Goal: Task Accomplishment & Management: Complete application form

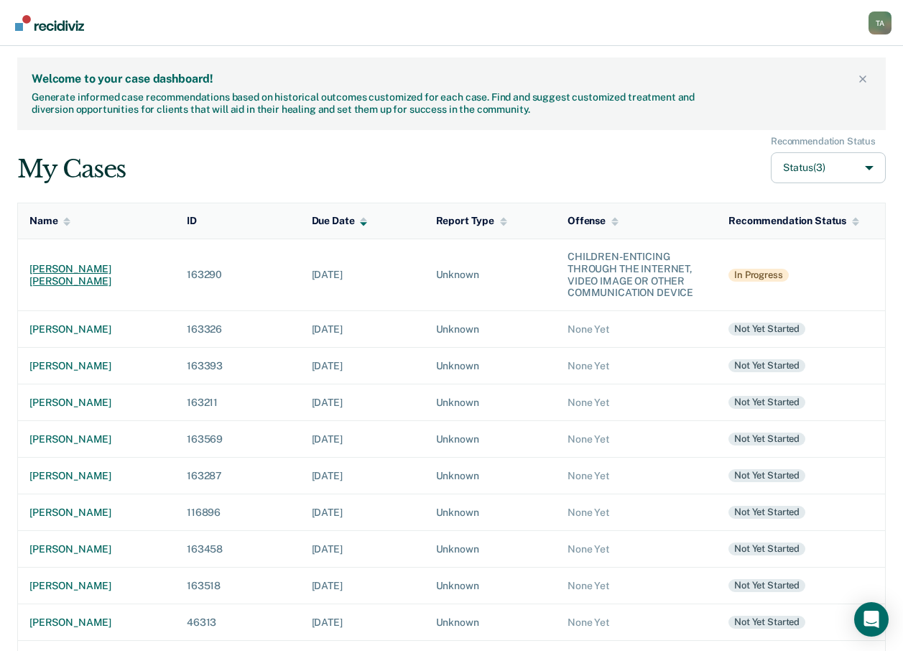
click at [94, 273] on div "[PERSON_NAME] [PERSON_NAME]" at bounding box center [96, 275] width 134 height 24
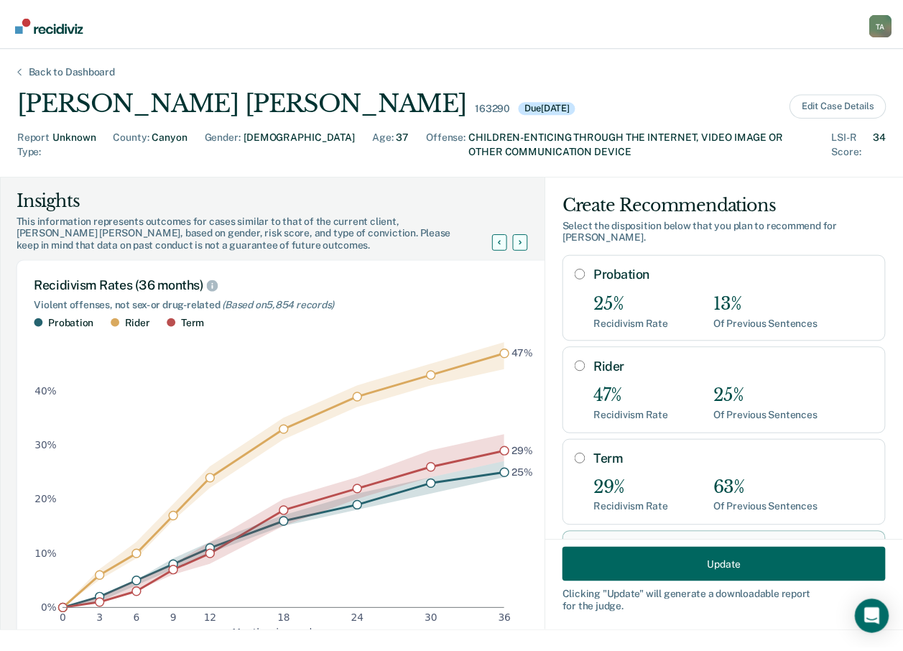
scroll to position [55, 0]
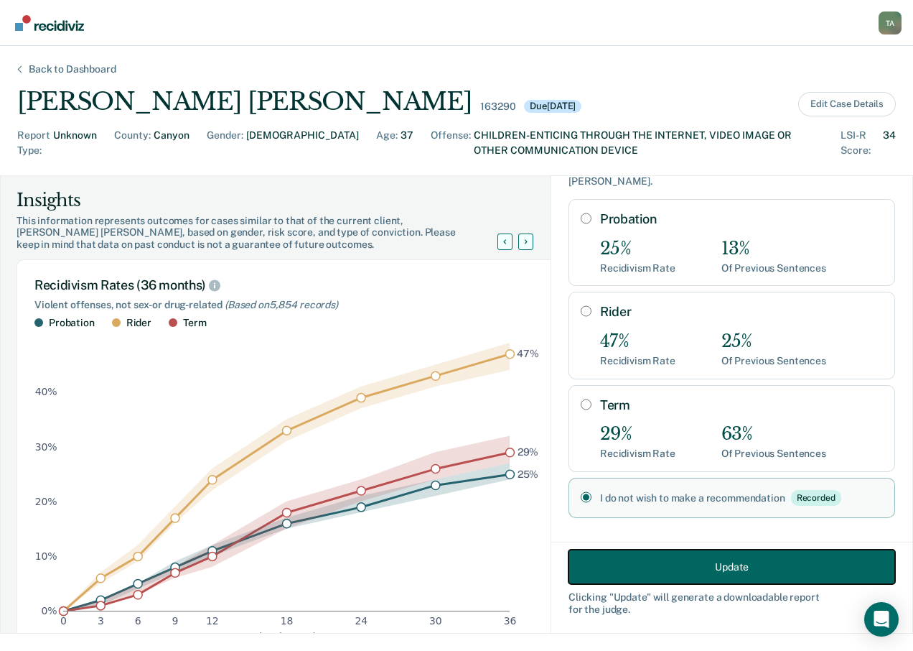
click at [718, 574] on button "Update" at bounding box center [732, 566] width 327 height 34
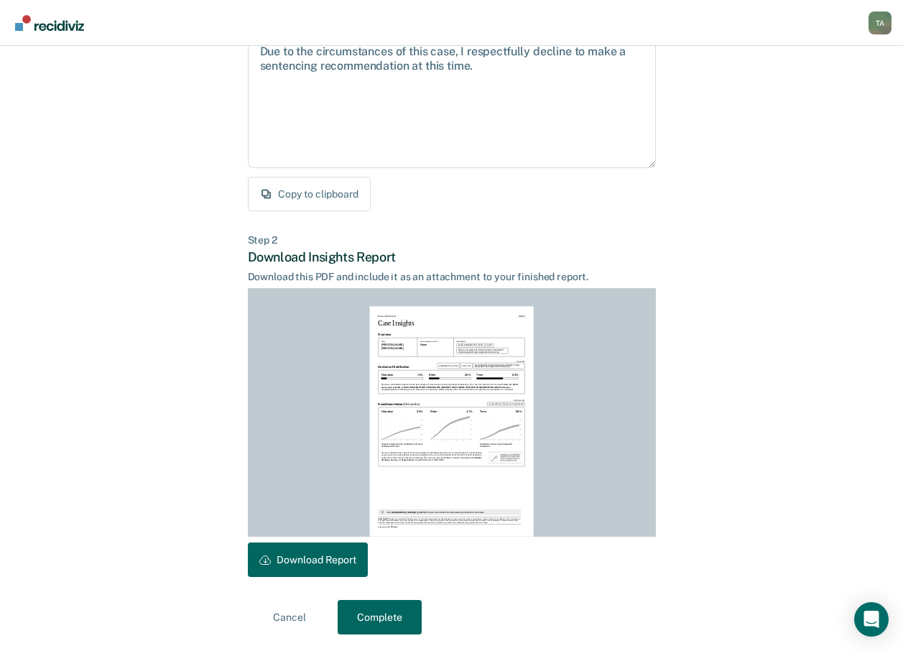
scroll to position [168, 0]
click at [394, 614] on button "Complete" at bounding box center [380, 616] width 84 height 34
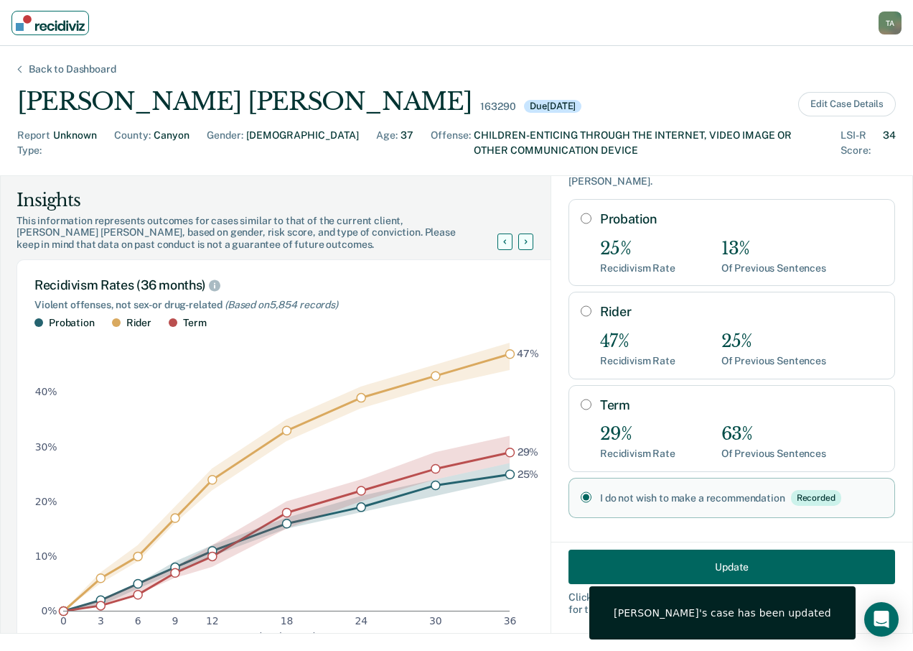
click at [50, 24] on img "Main navigation" at bounding box center [50, 23] width 69 height 16
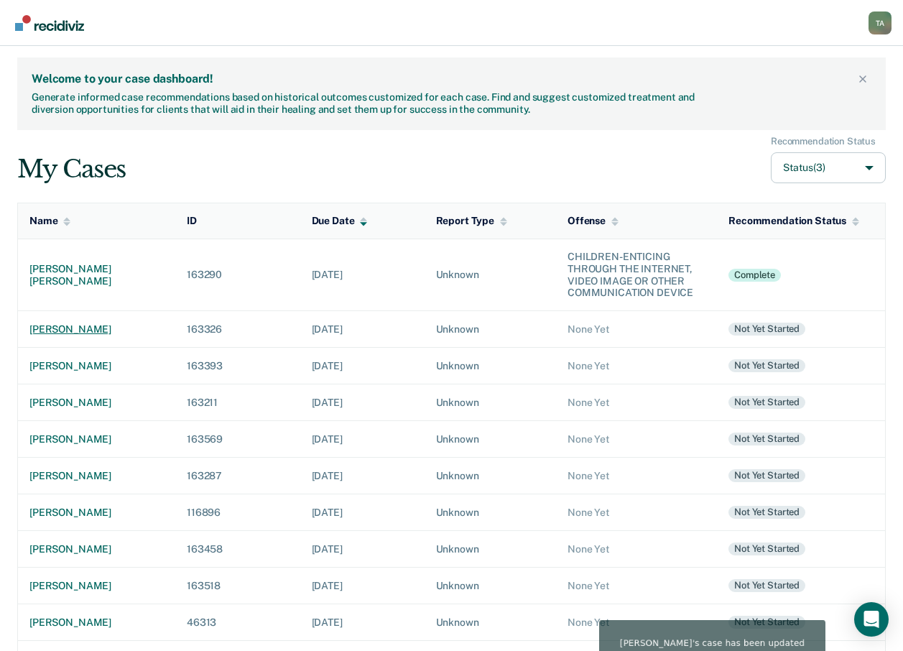
click at [85, 332] on div "[PERSON_NAME]" at bounding box center [96, 329] width 134 height 12
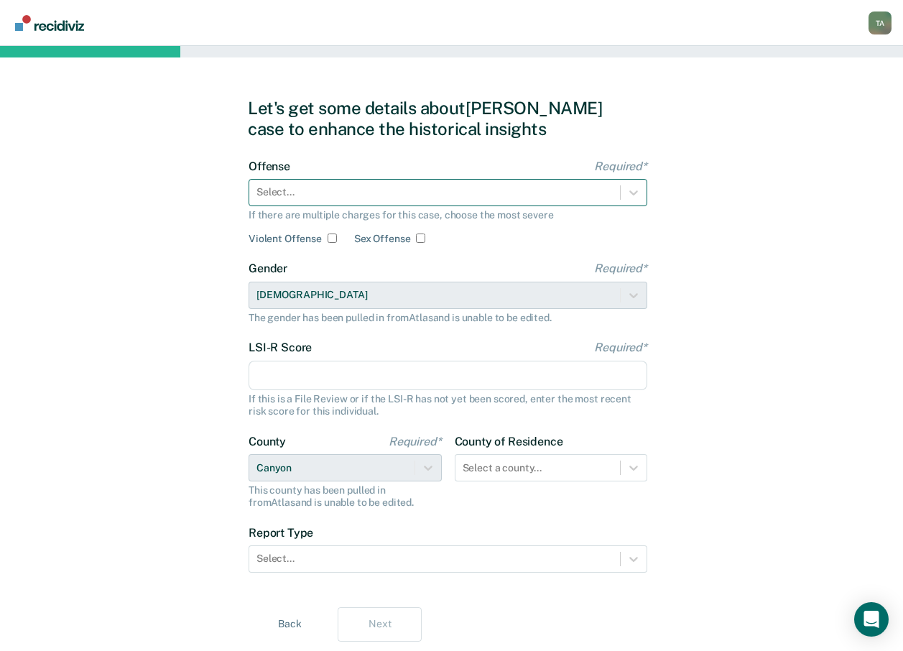
click at [556, 187] on div at bounding box center [434, 192] width 356 height 15
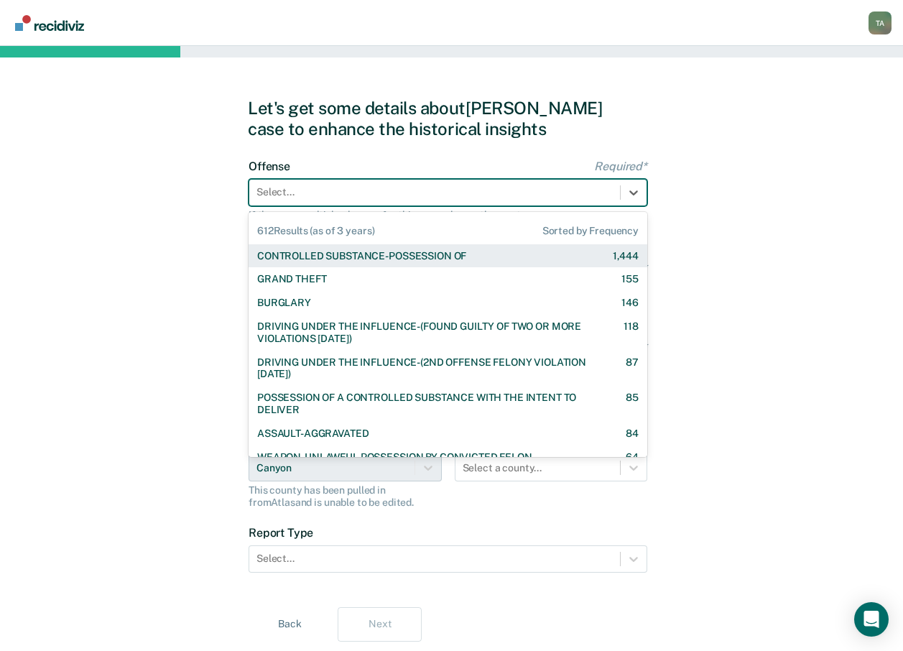
click at [480, 256] on div "CONTROLLED SUBSTANCE-POSSESSION OF 1,444" at bounding box center [447, 256] width 381 height 12
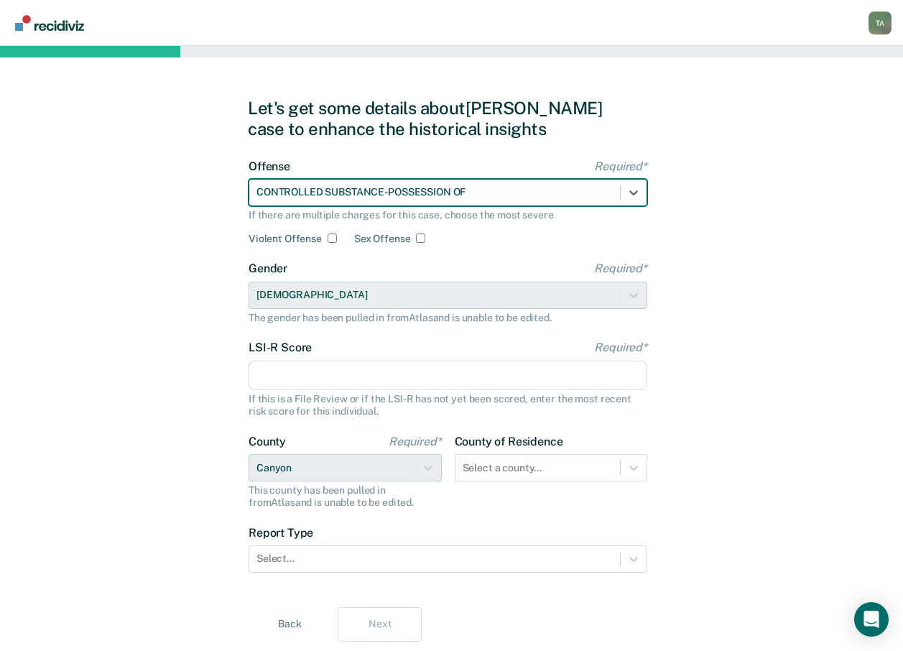
click at [283, 383] on input "LSI-R Score Required*" at bounding box center [447, 376] width 399 height 30
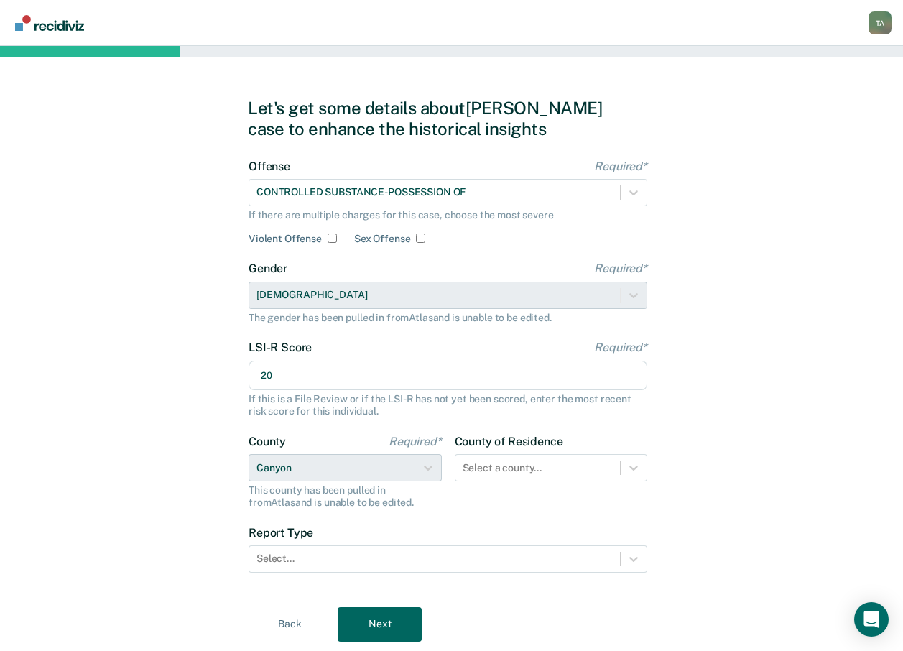
type input "20"
click at [629, 470] on div "option , selected. Select is focused ,type to refine list, press Down to open t…" at bounding box center [551, 467] width 193 height 27
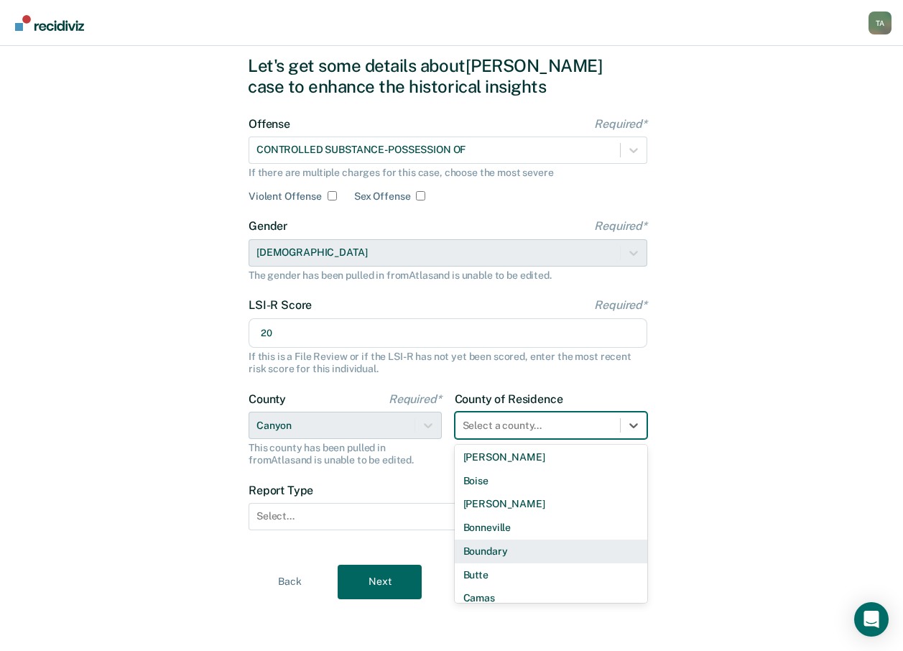
scroll to position [215, 0]
click at [493, 551] on div "Canyon" at bounding box center [551, 550] width 193 height 24
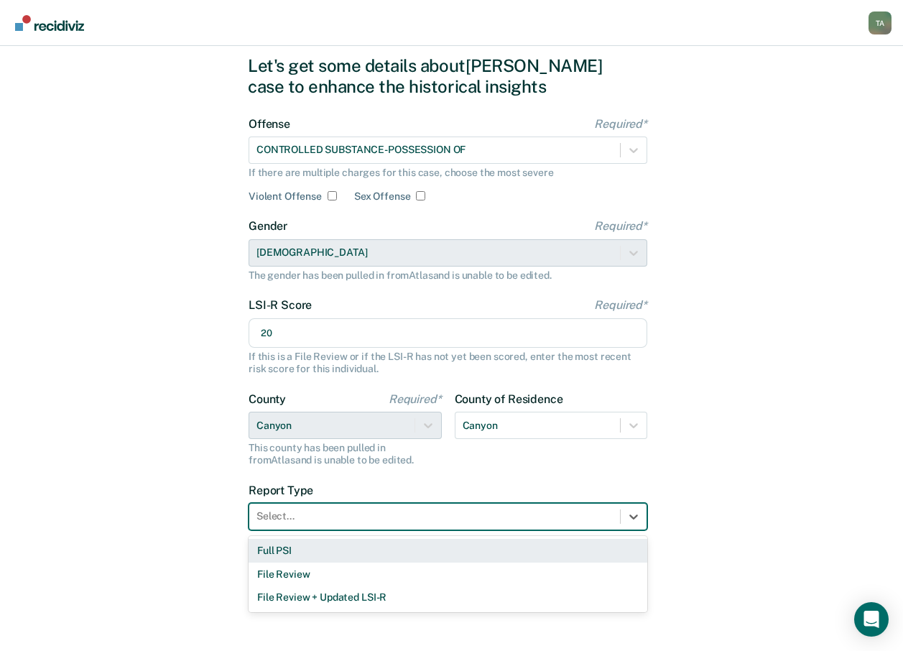
click at [332, 521] on div at bounding box center [434, 515] width 356 height 15
click at [297, 549] on div "Full PSI" at bounding box center [447, 551] width 399 height 24
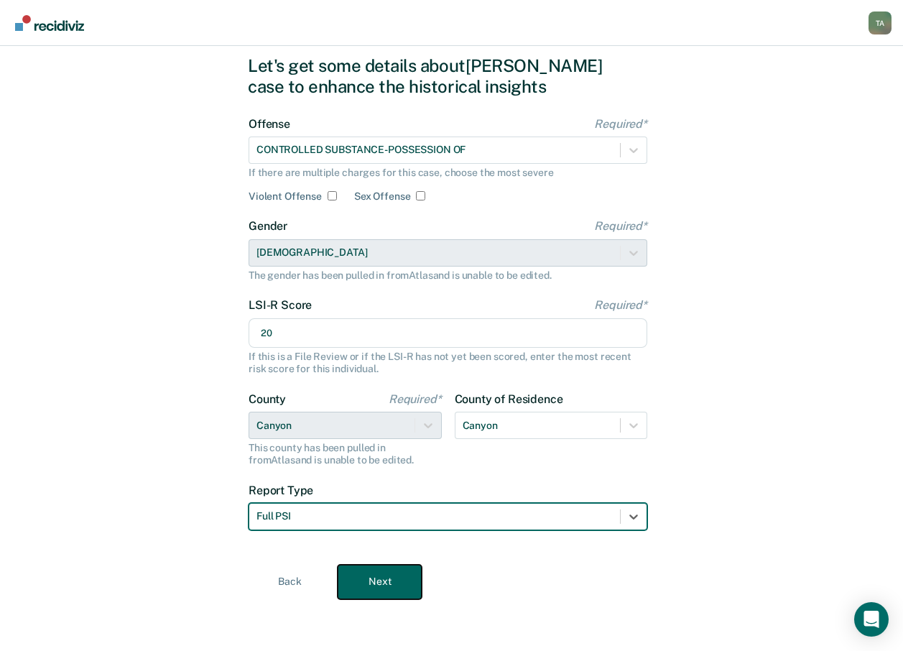
click at [397, 583] on button "Next" at bounding box center [380, 581] width 84 height 34
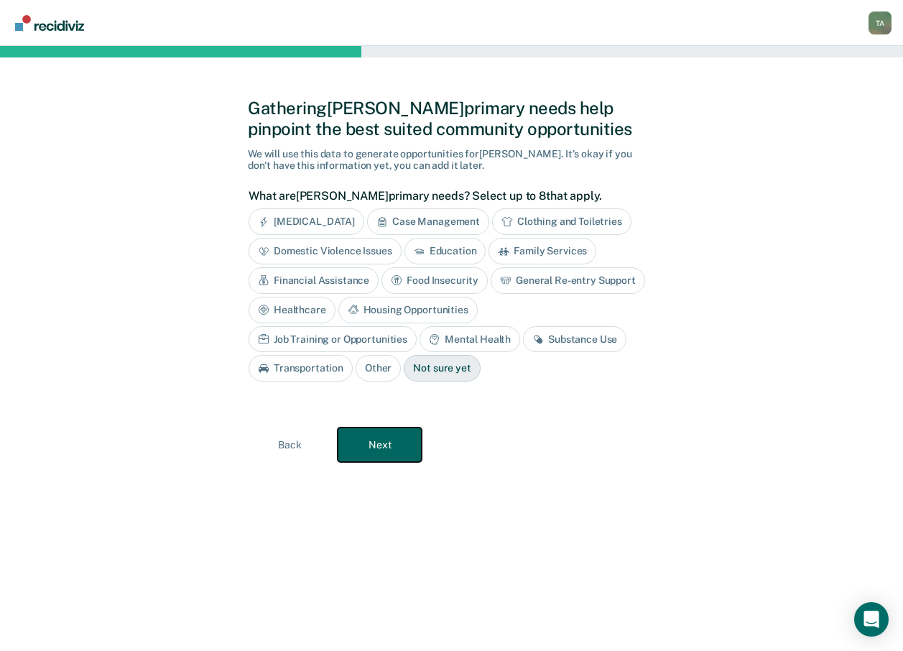
scroll to position [0, 0]
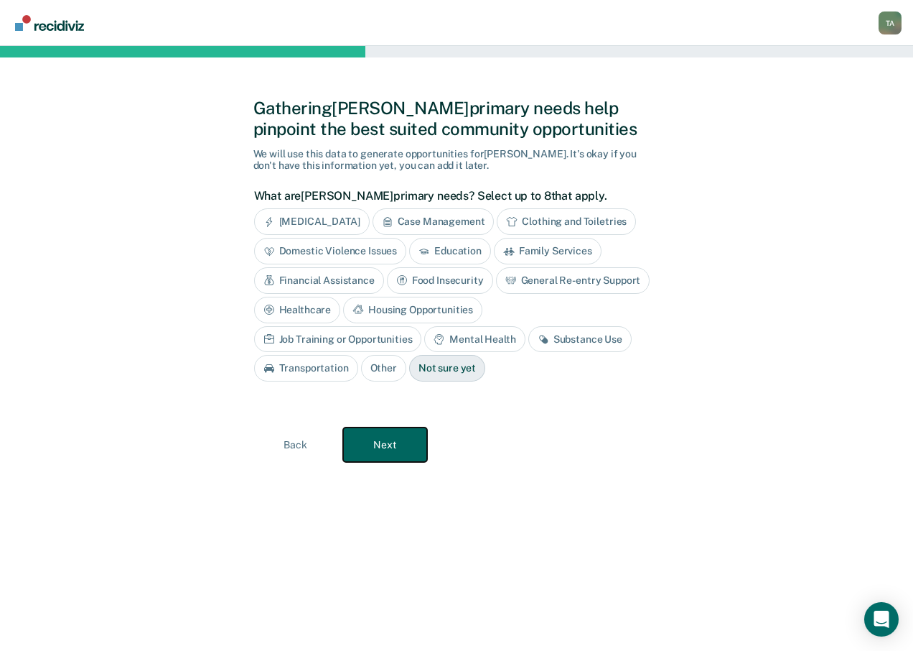
click at [414, 447] on button "Next" at bounding box center [385, 444] width 84 height 34
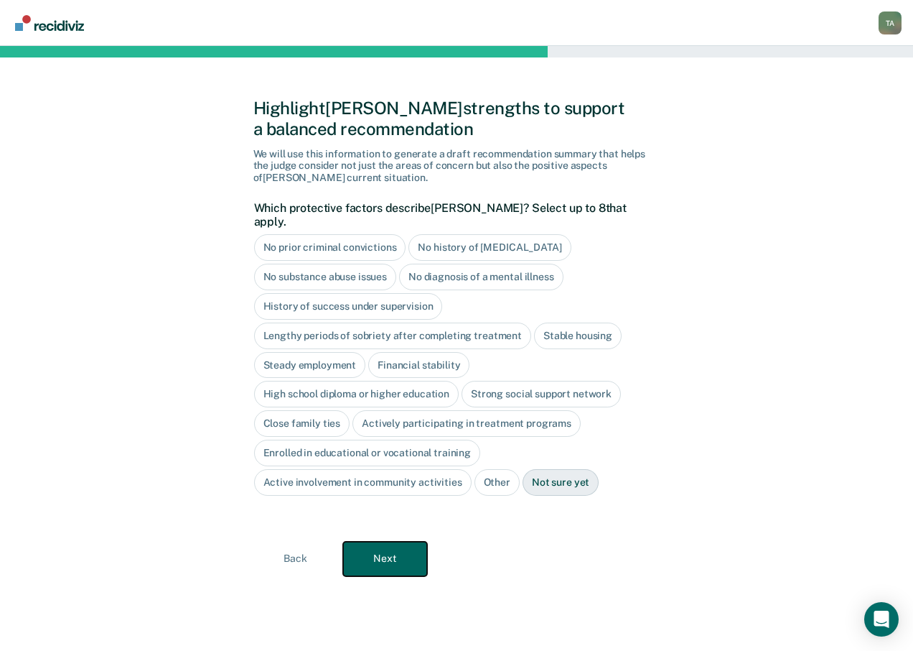
click at [406, 545] on button "Next" at bounding box center [385, 558] width 84 height 34
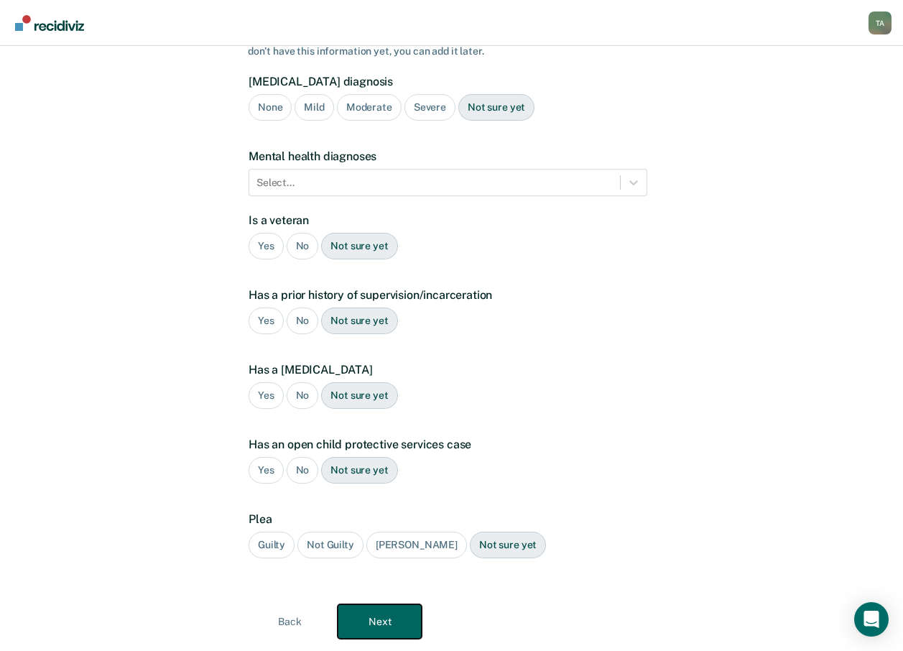
scroll to position [154, 0]
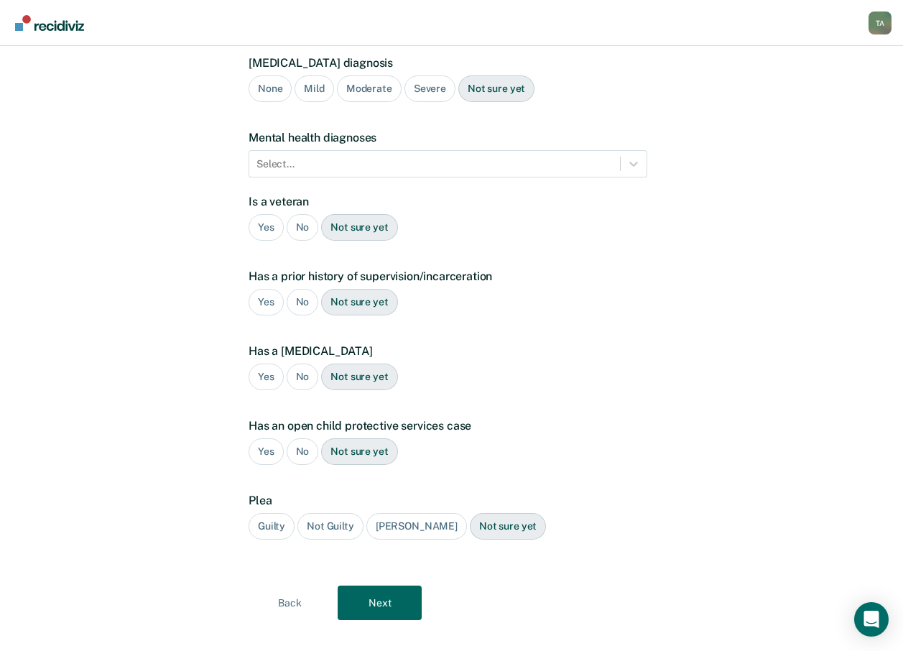
click at [272, 513] on div "Guilty" at bounding box center [271, 526] width 46 height 27
click at [378, 585] on button "Next" at bounding box center [380, 602] width 84 height 34
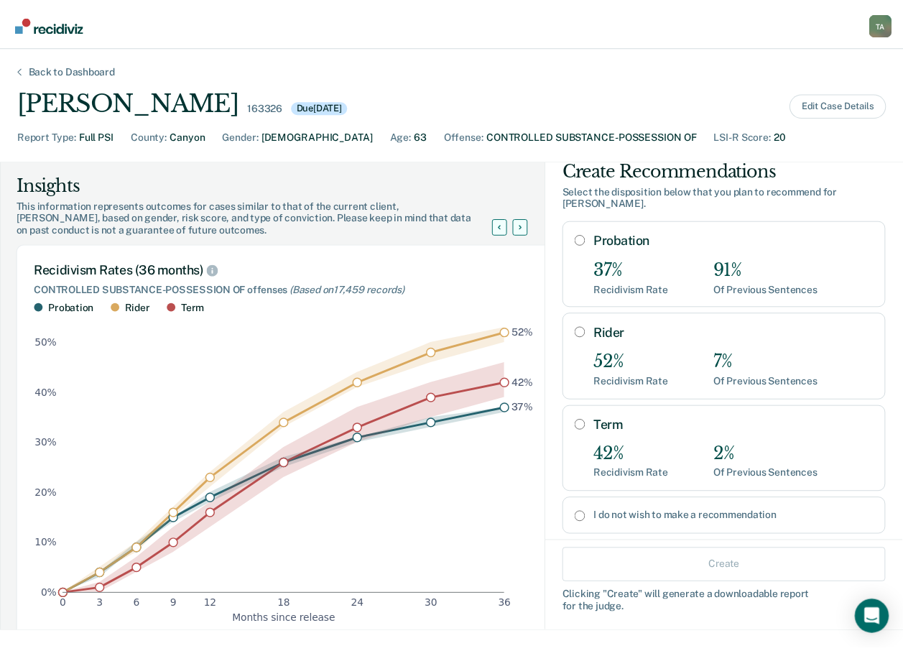
scroll to position [37, 0]
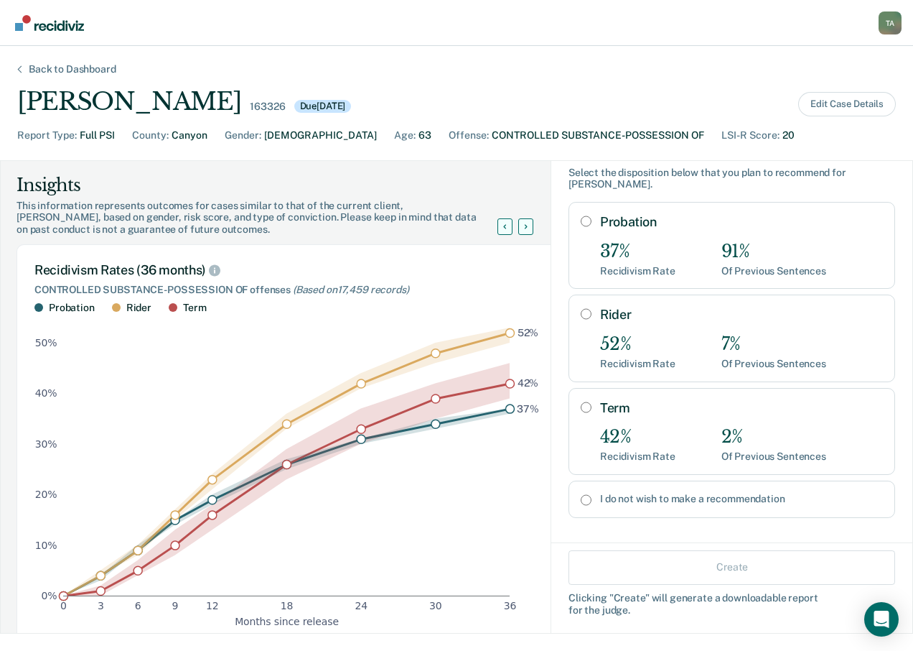
click at [648, 493] on label "I do not wish to make a recommendation" at bounding box center [741, 499] width 283 height 12
click at [592, 494] on input "I do not wish to make a recommendation" at bounding box center [586, 499] width 11 height 11
radio input "true"
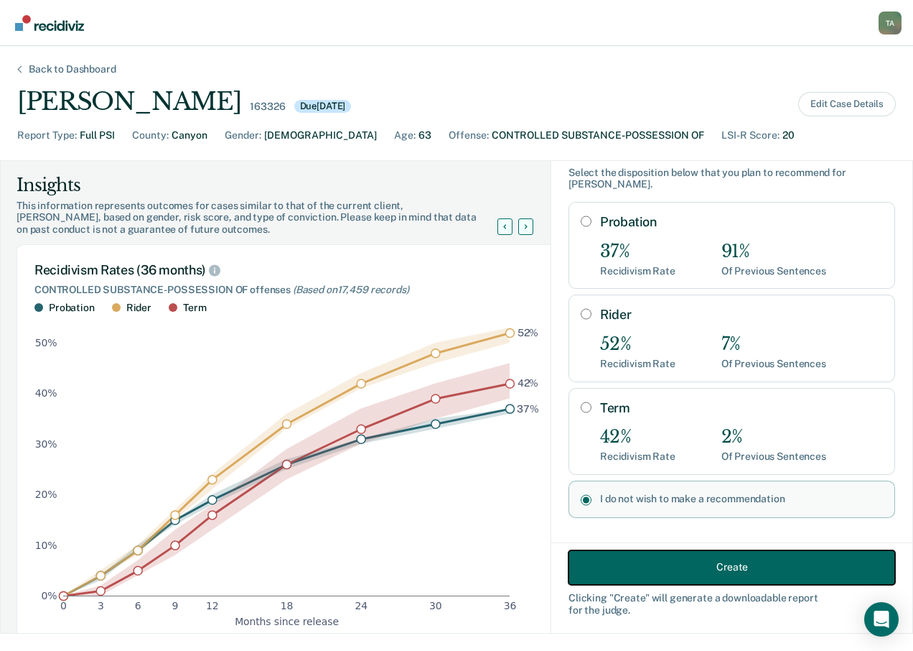
click at [672, 562] on button "Create" at bounding box center [732, 566] width 327 height 34
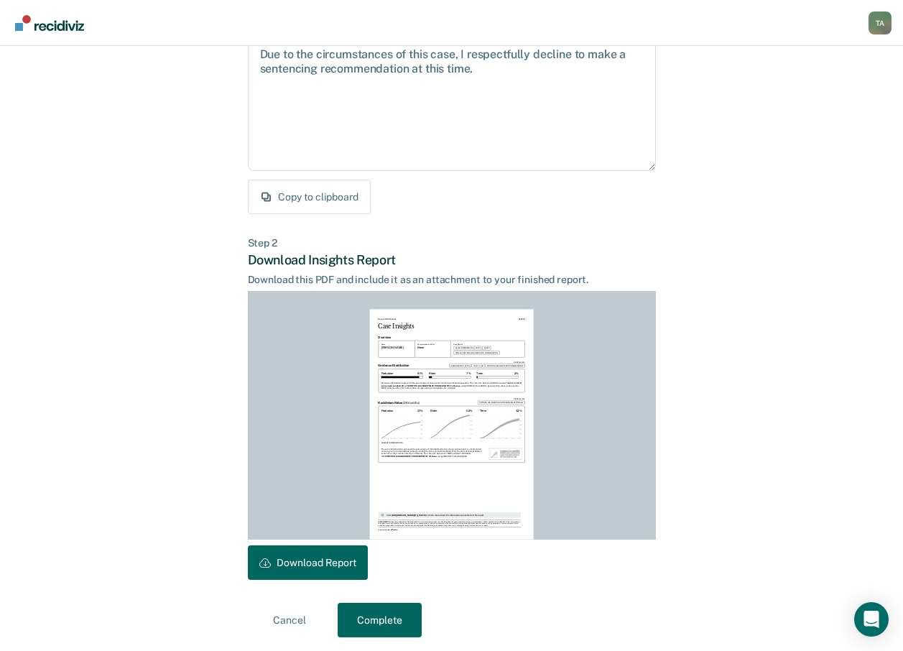
scroll to position [168, 0]
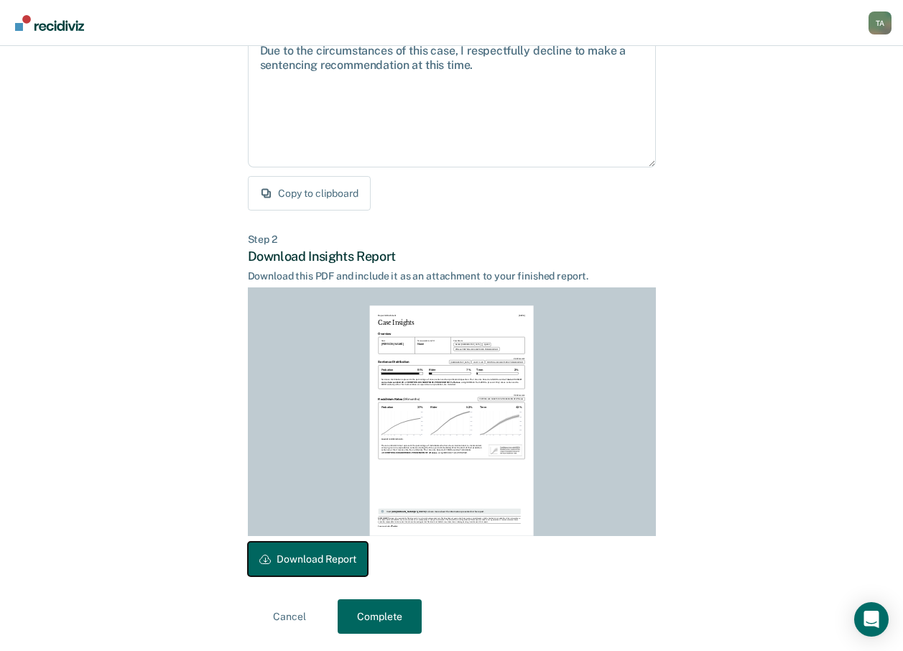
click at [342, 564] on button "Download Report" at bounding box center [308, 558] width 120 height 34
click at [366, 615] on button "Complete" at bounding box center [380, 616] width 84 height 34
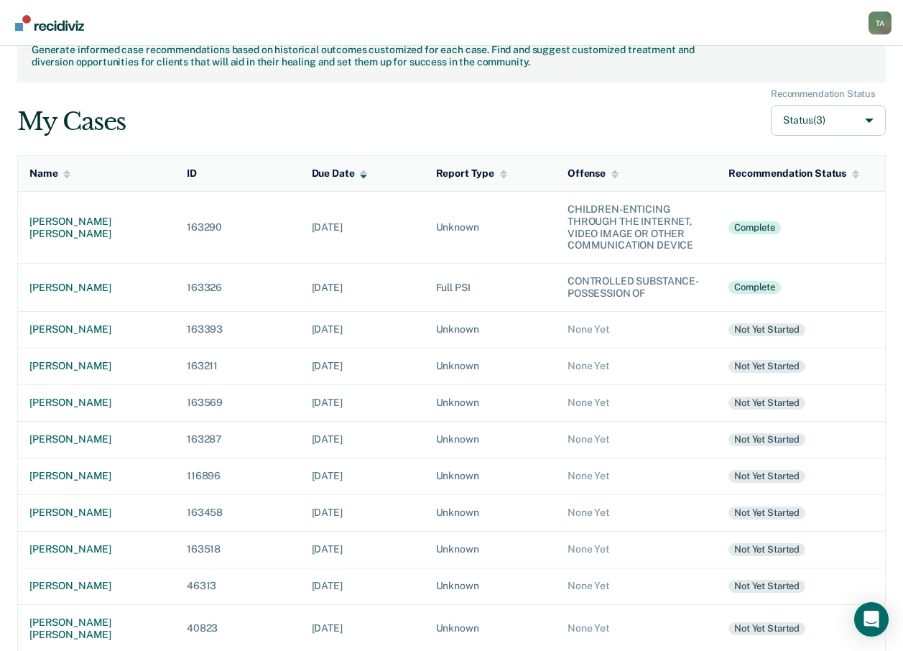
scroll to position [72, 0]
